Goal: Navigation & Orientation: Go to known website

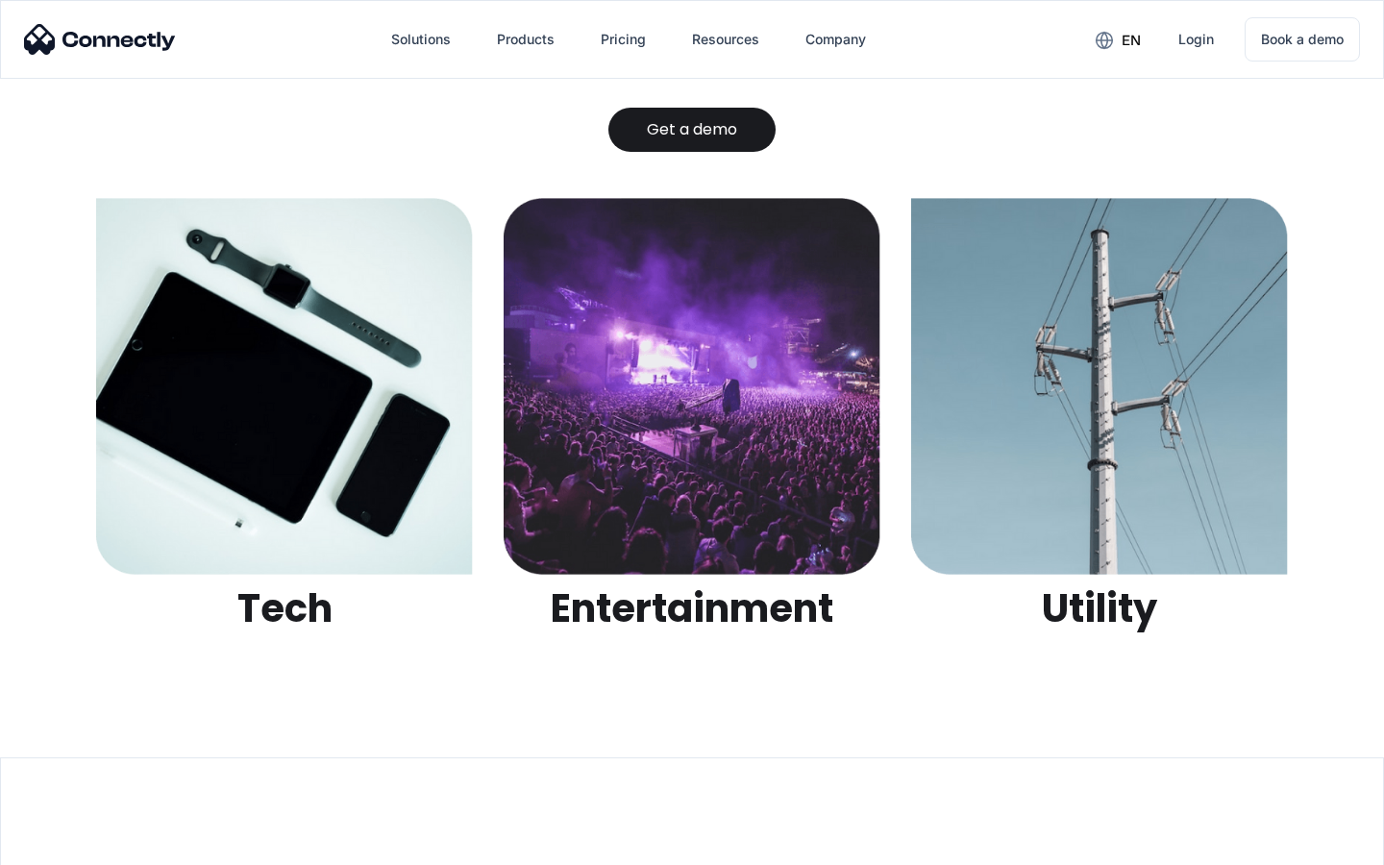
scroll to position [6062, 0]
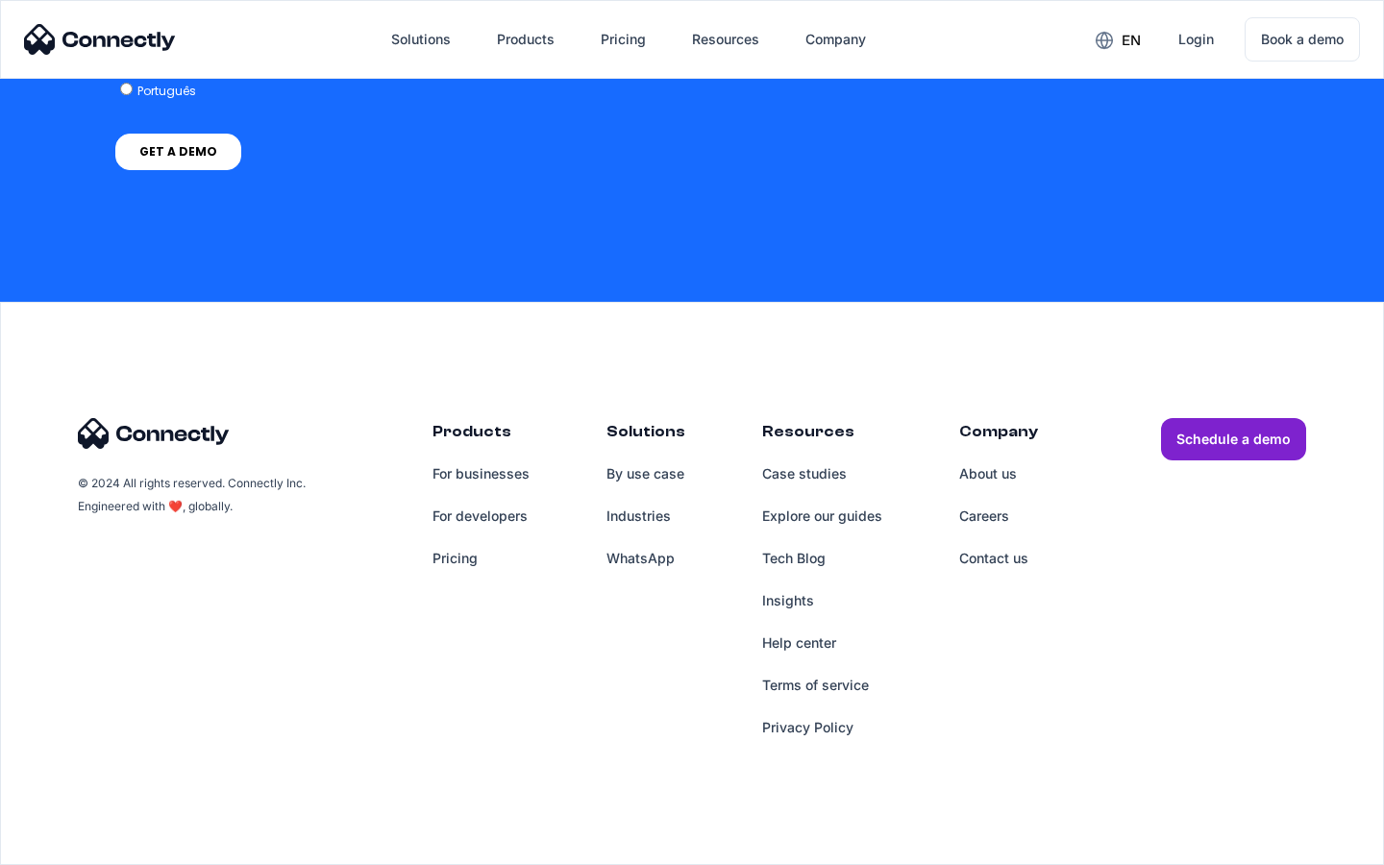
scroll to position [1439, 0]
